Goal: Find specific page/section

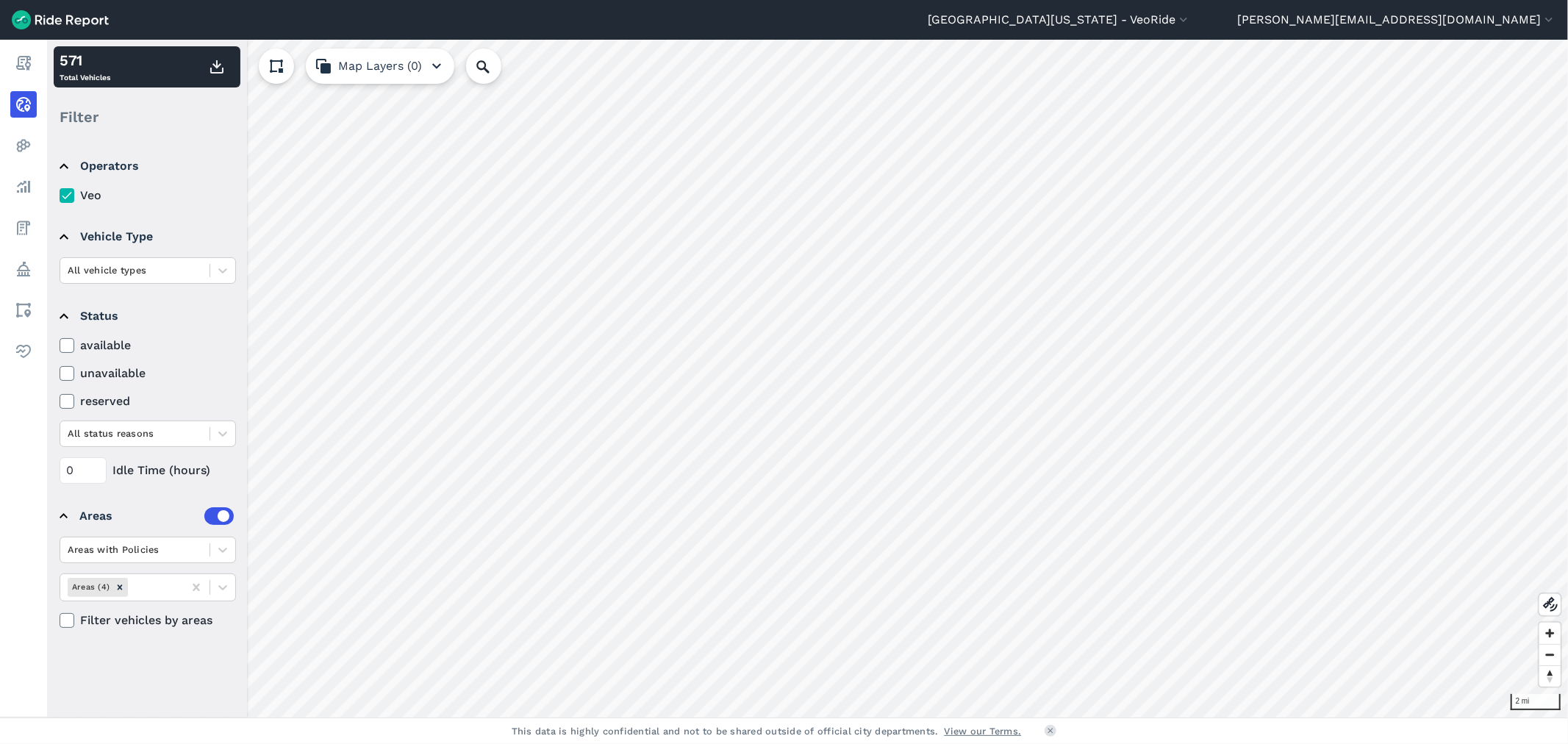
click at [64, 17] on img at bounding box center [60, 20] width 97 height 19
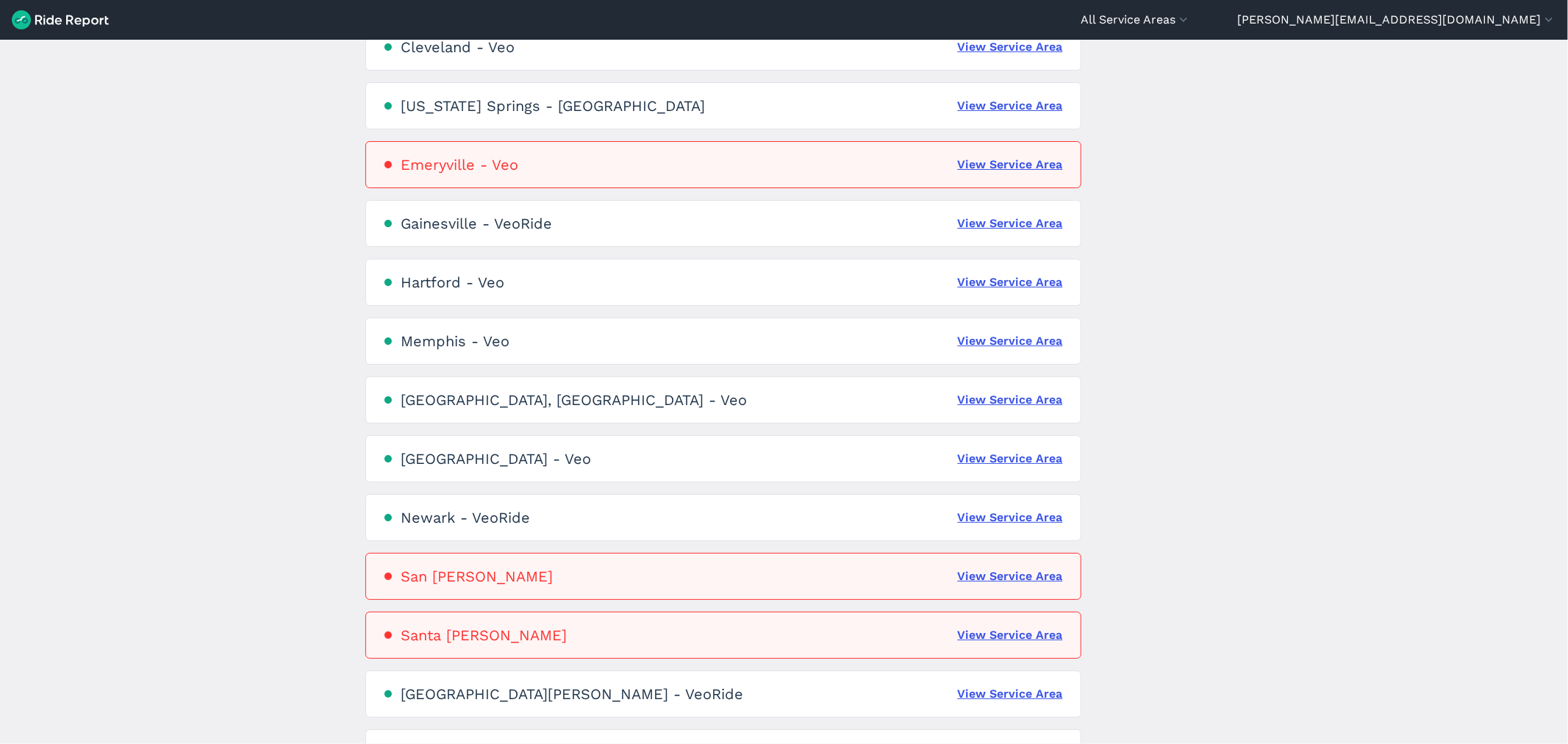
scroll to position [776, 0]
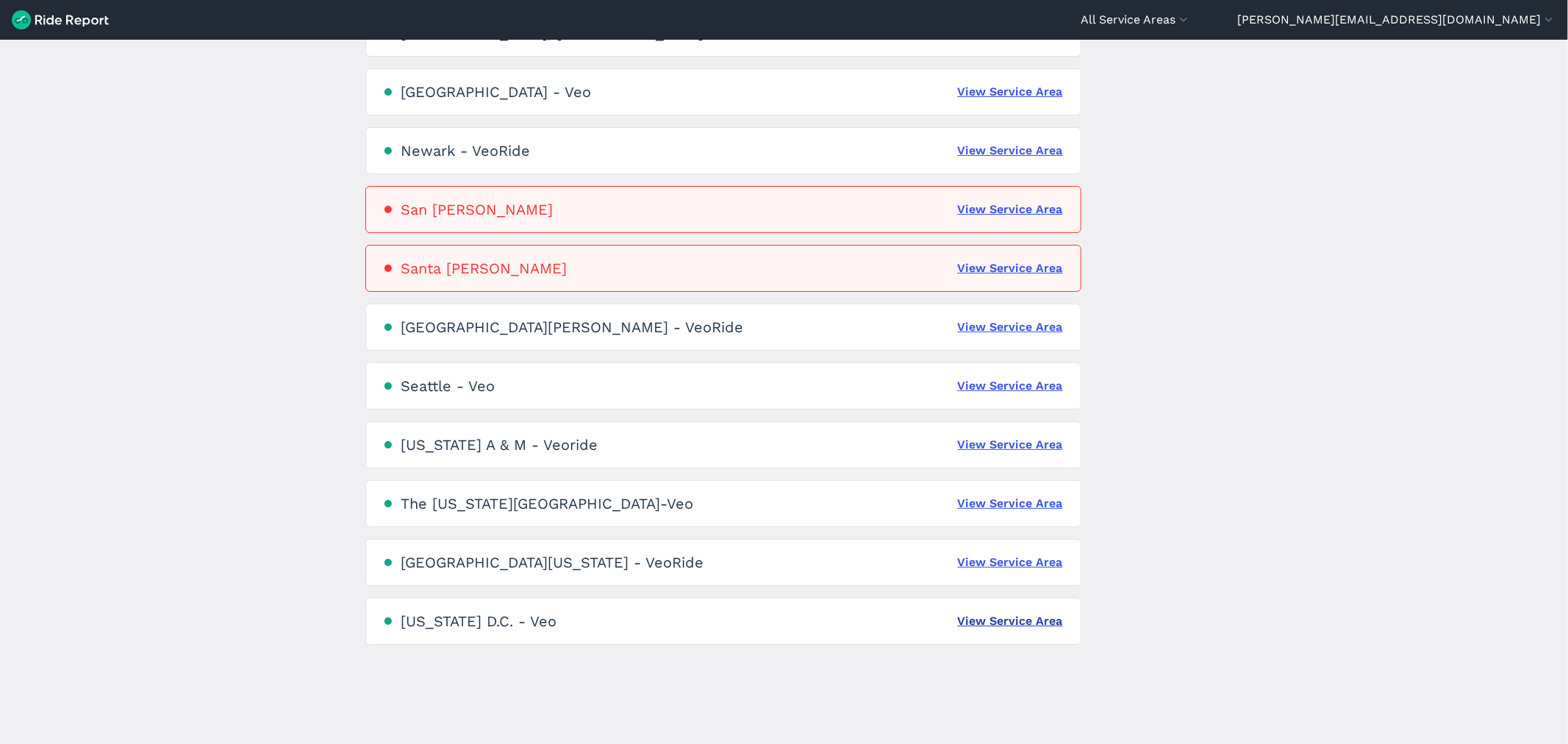
click at [994, 615] on link "View Service Area" at bounding box center [1011, 621] width 105 height 17
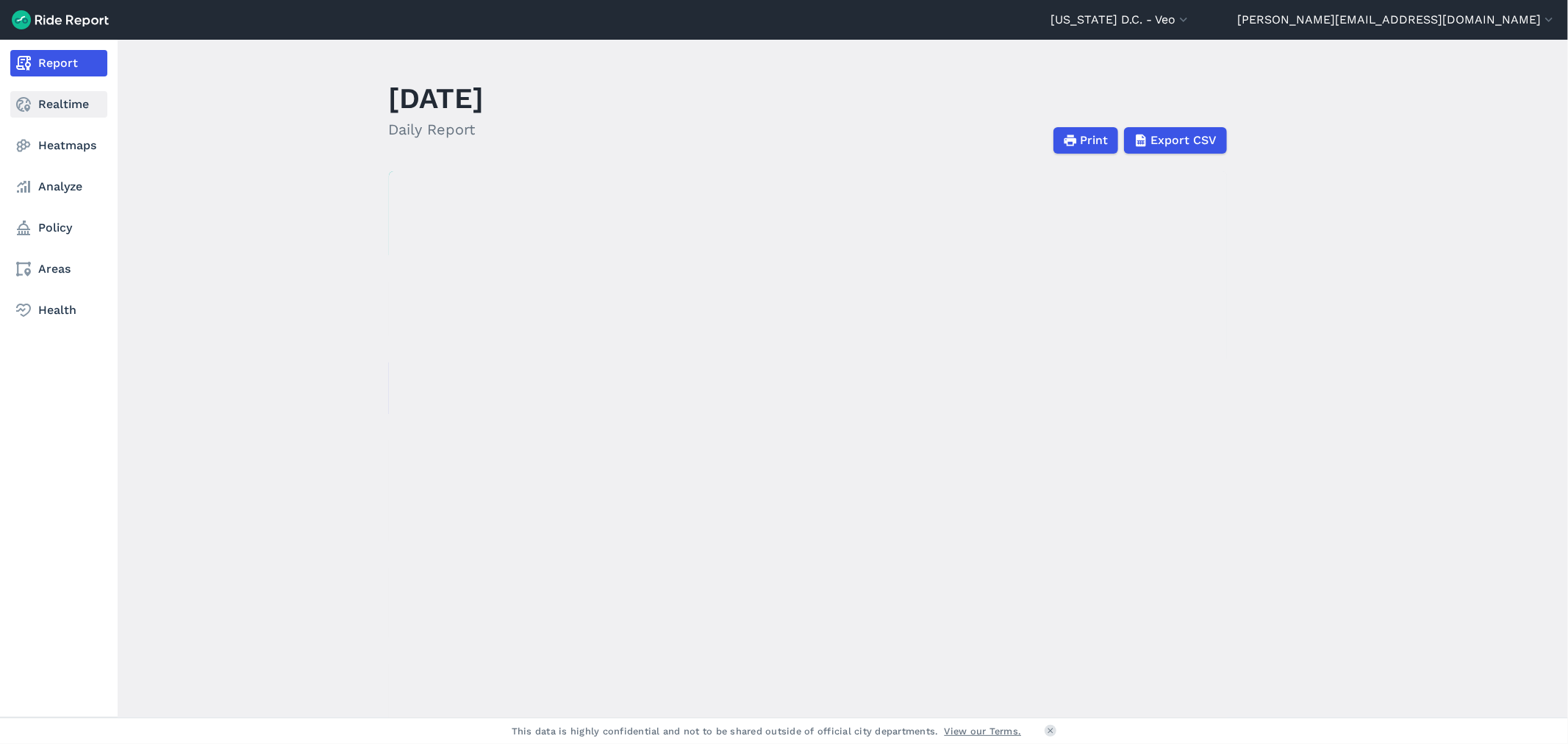
click at [63, 106] on link "Realtime" at bounding box center [59, 104] width 97 height 26
